Goal: Navigation & Orientation: Find specific page/section

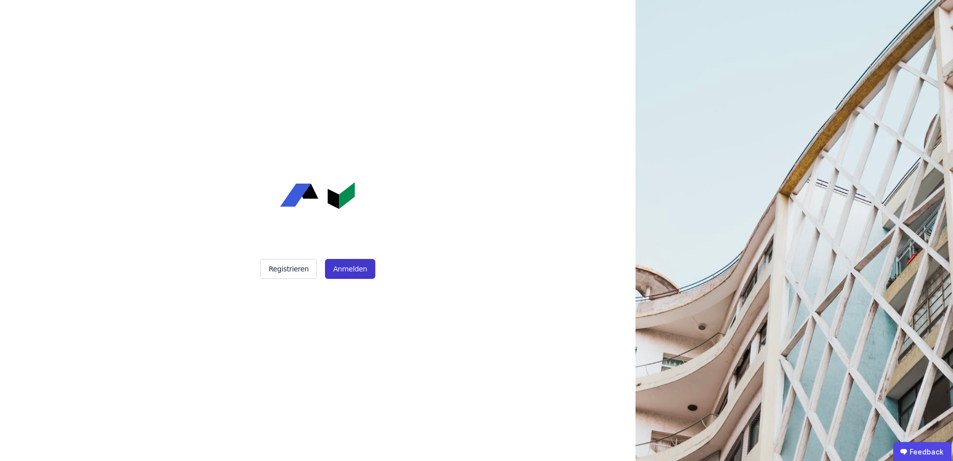
click at [342, 274] on button "Anmelden" at bounding box center [350, 269] width 50 height 20
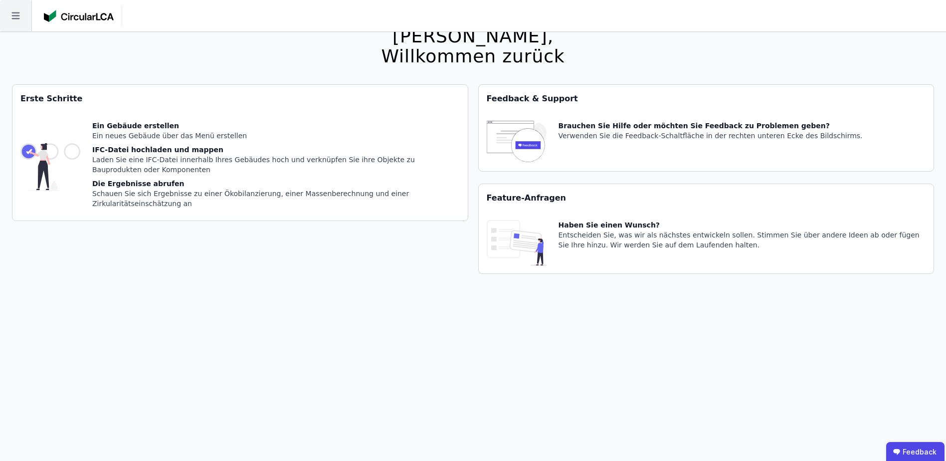
scroll to position [32, 0]
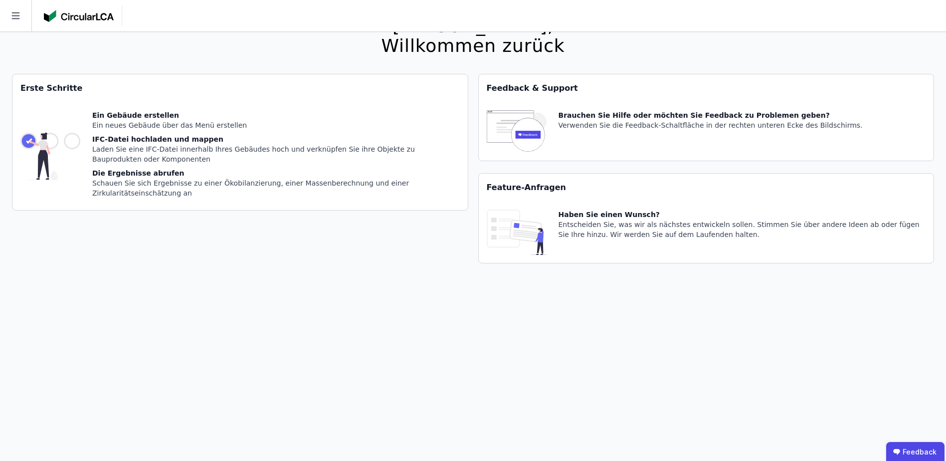
click at [17, 14] on icon at bounding box center [15, 15] width 31 height 31
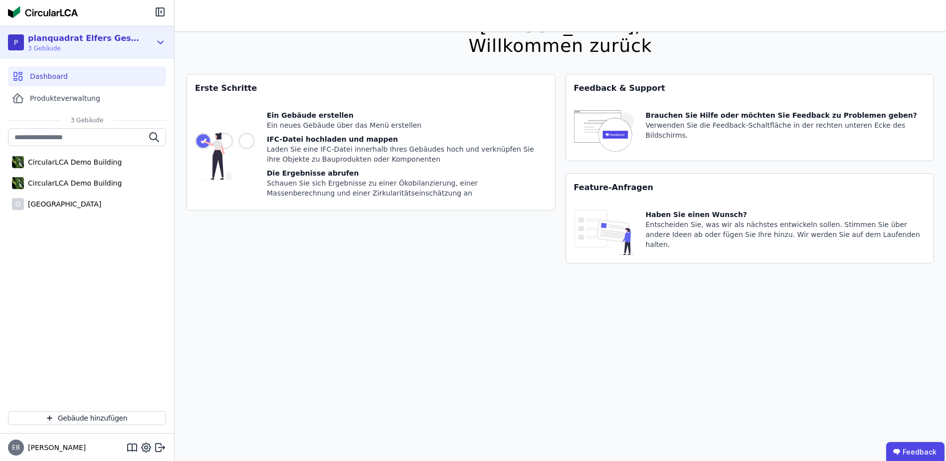
click at [59, 46] on span "3 Gebäude" at bounding box center [85, 48] width 115 height 8
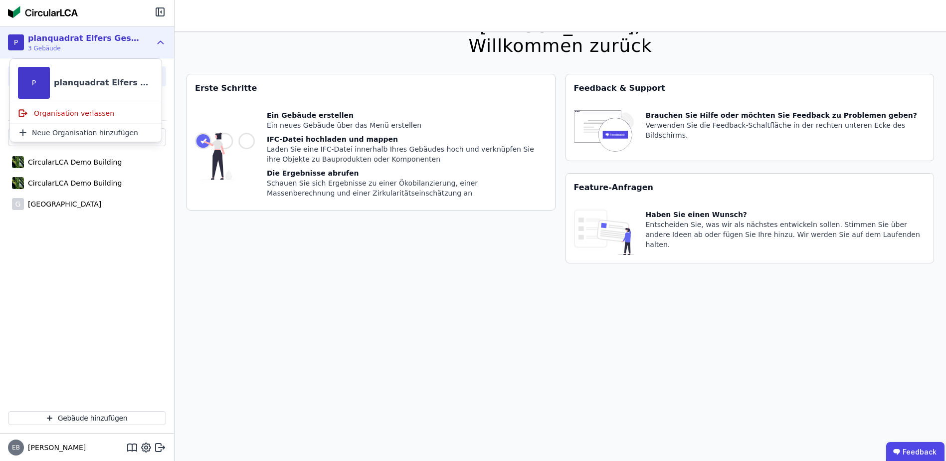
click at [104, 36] on div "planquadrat Elfers Geskes Krämer GmbH" at bounding box center [85, 38] width 115 height 12
